Goal: Contribute content: Add original content to the website for others to see

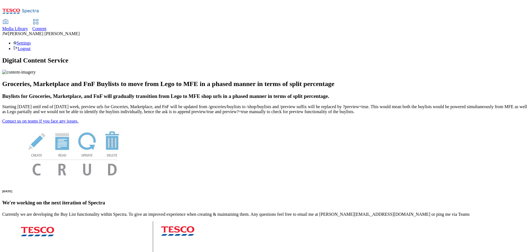
click at [28, 26] on span "Media Library" at bounding box center [15, 28] width 26 height 5
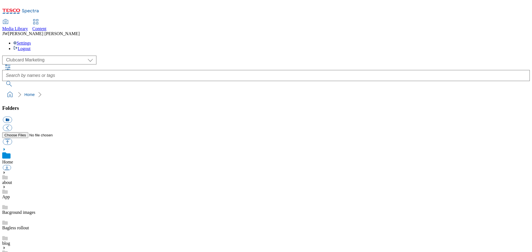
scroll to position [0, 0]
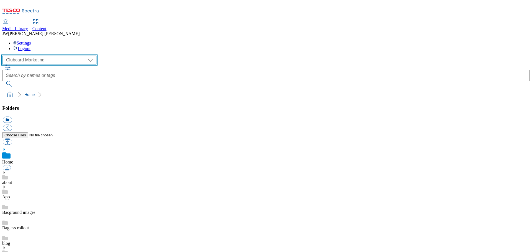
click at [42, 56] on select "Clubcard Marketing GHS Marketing UK GHS Product UK GHS ROI iGHS Marketing CE iG…" at bounding box center [49, 60] width 94 height 9
select select "flare-ghs-mktg"
click at [4, 56] on select "Clubcard Marketing GHS Marketing UK GHS Product UK GHS ROI iGHS Marketing CE iG…" at bounding box center [49, 60] width 94 height 9
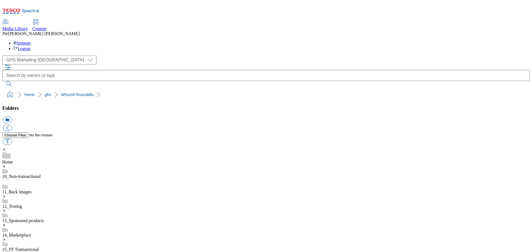
drag, startPoint x: 444, startPoint y: 186, endPoint x: 295, endPoint y: 184, distance: 148.8
copy div "whoosh_rounded_super_department_home_and_furniture"
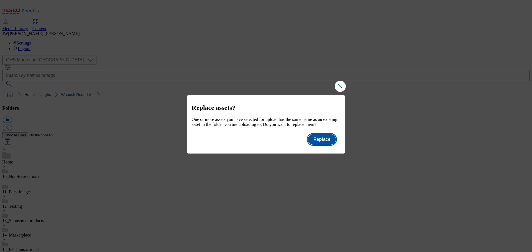
click at [327, 144] on button "Replace" at bounding box center [322, 139] width 28 height 11
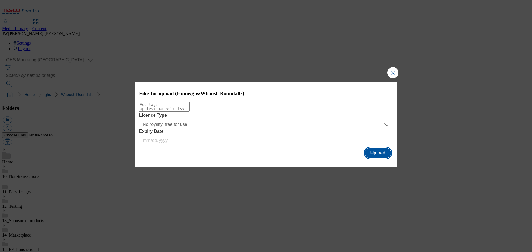
click at [370, 151] on button "Upload" at bounding box center [378, 153] width 26 height 11
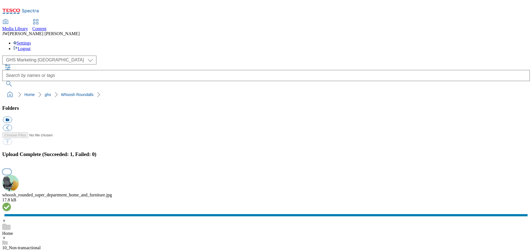
click at [11, 169] on button "button" at bounding box center [7, 171] width 8 height 5
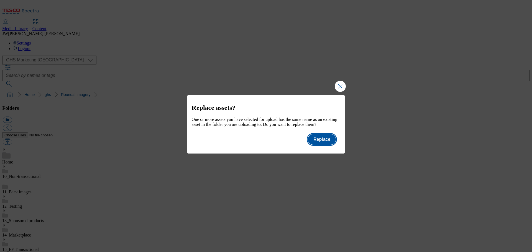
click at [320, 145] on button "Replace" at bounding box center [322, 139] width 28 height 11
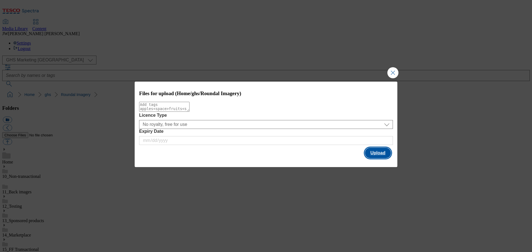
click at [371, 153] on button "Upload" at bounding box center [378, 153] width 26 height 11
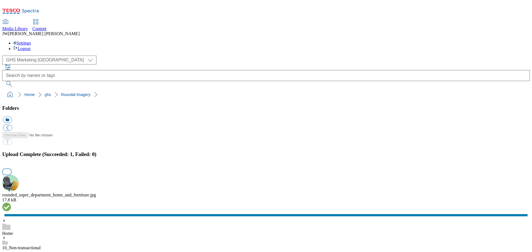
click at [11, 169] on button "button" at bounding box center [7, 171] width 8 height 5
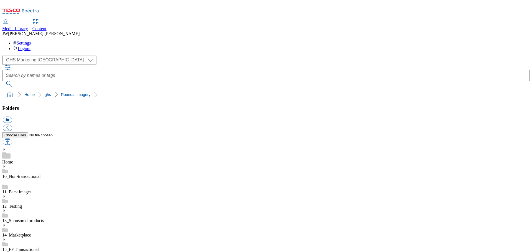
scroll to position [223, 0]
drag, startPoint x: 397, startPoint y: 165, endPoint x: 297, endPoint y: 165, distance: 100.3
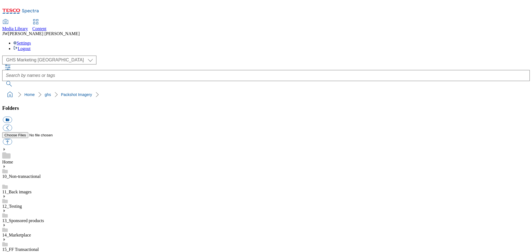
copy div "super_department_home_and_furniture"
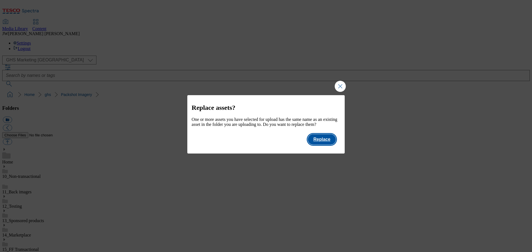
click at [317, 145] on button "Replace" at bounding box center [322, 139] width 28 height 11
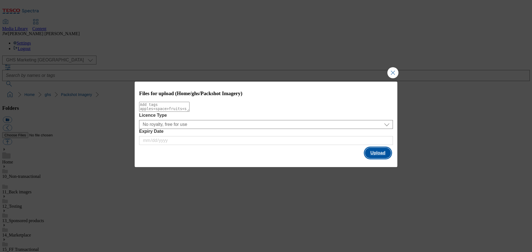
click at [374, 152] on button "Upload" at bounding box center [378, 153] width 26 height 11
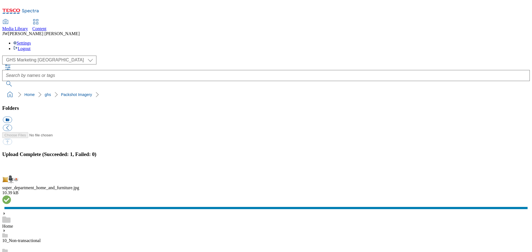
click at [11, 169] on button "button" at bounding box center [7, 171] width 8 height 5
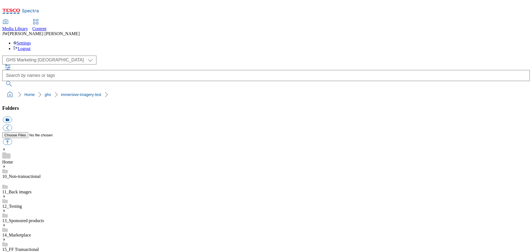
scroll to position [166, 0]
drag, startPoint x: 432, startPoint y: 109, endPoint x: 314, endPoint y: 109, distance: 118.3
drag, startPoint x: 297, startPoint y: 108, endPoint x: 393, endPoint y: 109, distance: 96.7
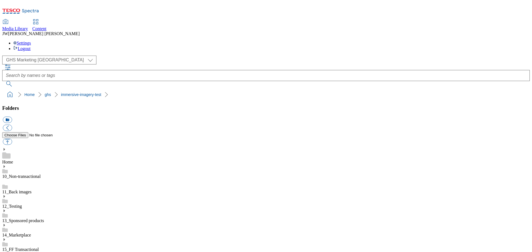
copy div "whoosh_grid_super_department_home_and_furniture"
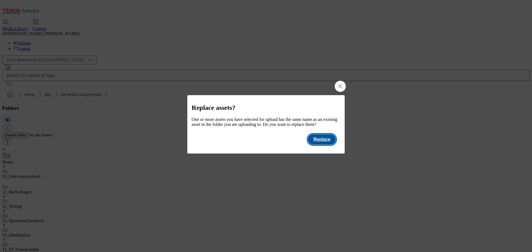
click at [320, 145] on button "Replace" at bounding box center [322, 139] width 28 height 11
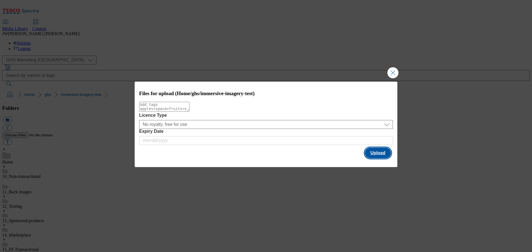
click at [376, 154] on button "Upload" at bounding box center [378, 153] width 26 height 11
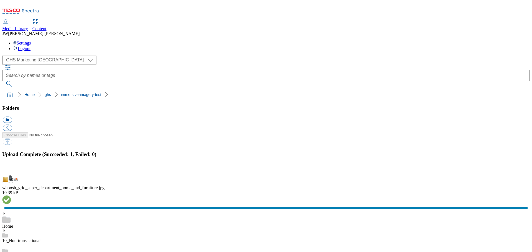
click at [11, 169] on button "button" at bounding box center [7, 171] width 8 height 5
